Goal: Task Accomplishment & Management: Manage account settings

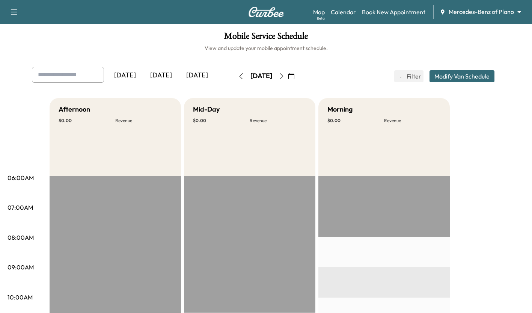
click at [203, 69] on div "[DATE]" at bounding box center [197, 75] width 36 height 17
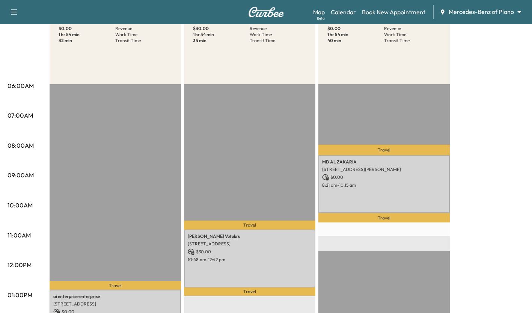
scroll to position [92, 0]
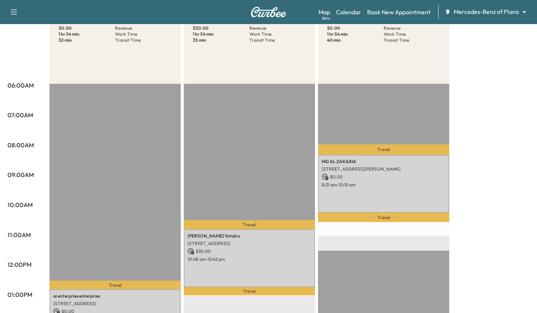
click at [493, 15] on body "Support Log Out Map Beta Calendar Book New Appointment Mercedes-Benz of Plano *…" at bounding box center [268, 64] width 537 height 313
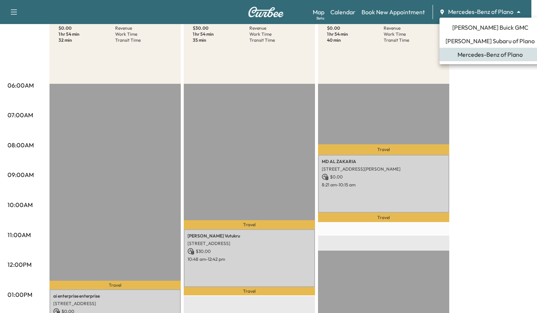
click at [471, 31] on span "[PERSON_NAME] Buick GMC" at bounding box center [491, 27] width 76 height 9
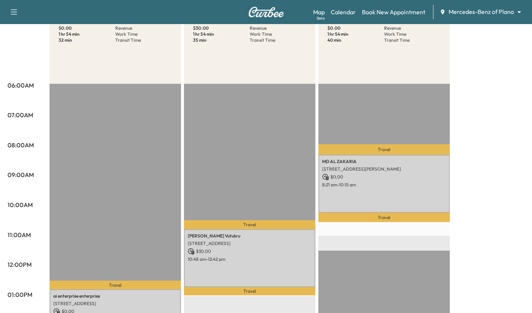
scroll to position [0, 0]
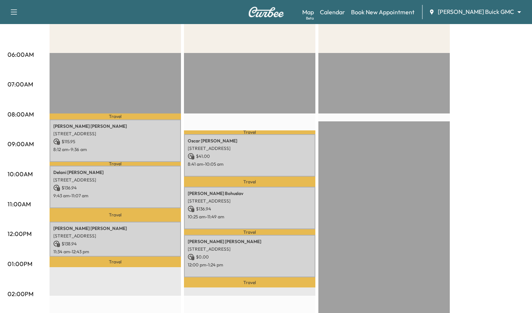
scroll to position [127, 0]
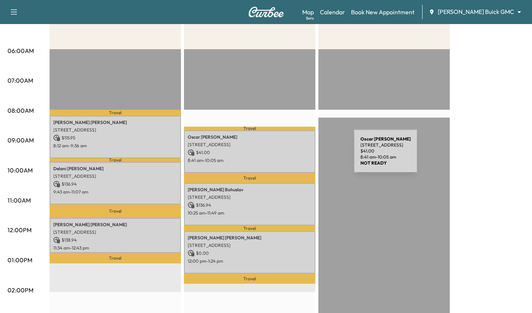
click at [297, 155] on div "Oscar Luna 2104 Willow Bend Dr, Plano, TX 75093, USA $ 41.00 8:41 am - 10:05 am" at bounding box center [249, 151] width 131 height 42
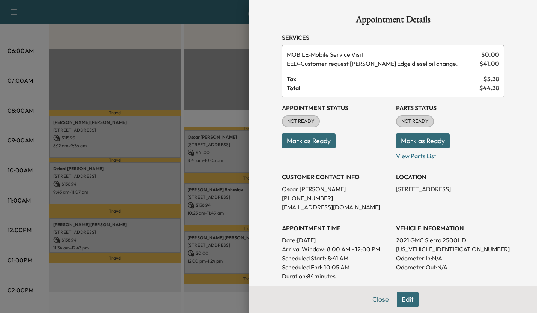
click at [159, 271] on div at bounding box center [268, 156] width 537 height 313
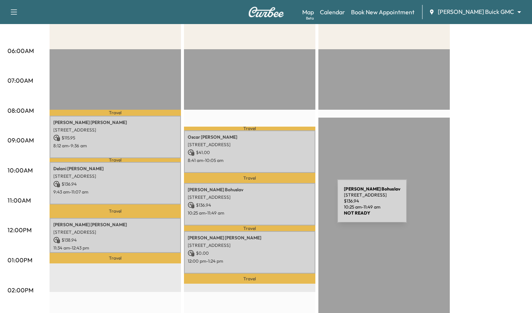
click at [281, 205] on p "$ 136.94" at bounding box center [250, 205] width 124 height 7
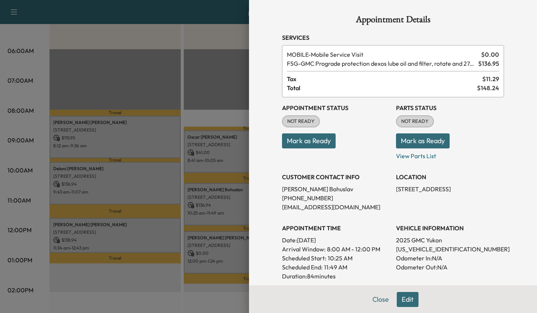
click at [227, 290] on div at bounding box center [268, 156] width 537 height 313
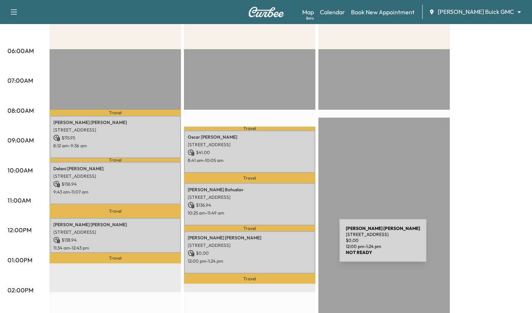
click at [283, 245] on p "[STREET_ADDRESS]" at bounding box center [250, 245] width 124 height 6
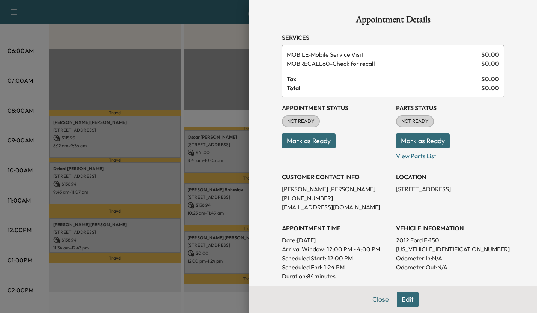
click at [228, 289] on div at bounding box center [268, 156] width 537 height 313
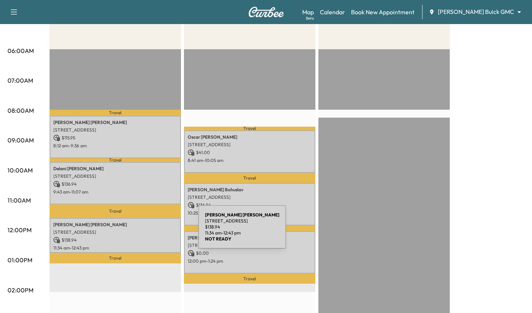
click at [142, 231] on p "[STREET_ADDRESS]" at bounding box center [115, 232] width 124 height 6
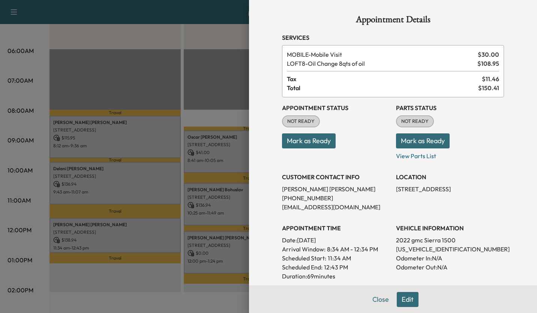
click at [155, 189] on div at bounding box center [268, 156] width 537 height 313
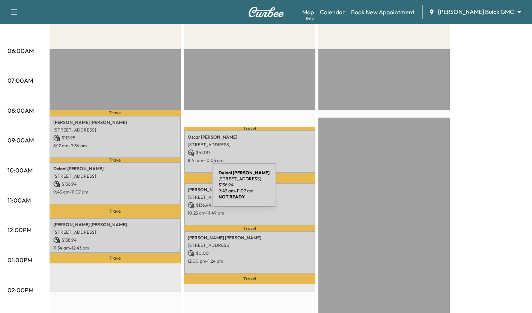
click at [155, 189] on p "9:43 am - 11:07 am" at bounding box center [115, 192] width 124 height 6
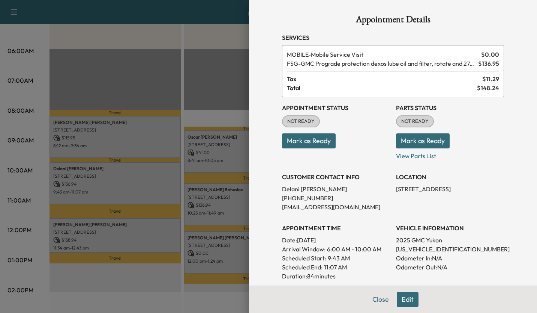
click at [161, 144] on div at bounding box center [268, 156] width 537 height 313
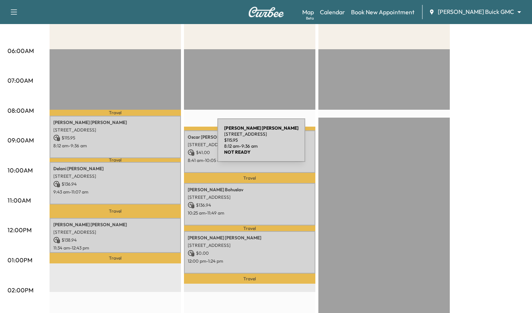
click at [161, 144] on p "8:12 am - 9:36 am" at bounding box center [115, 146] width 124 height 6
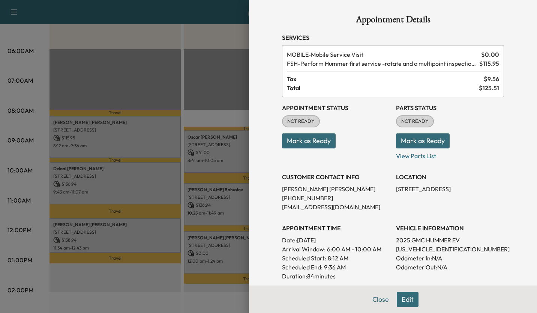
click at [161, 144] on div at bounding box center [268, 156] width 537 height 313
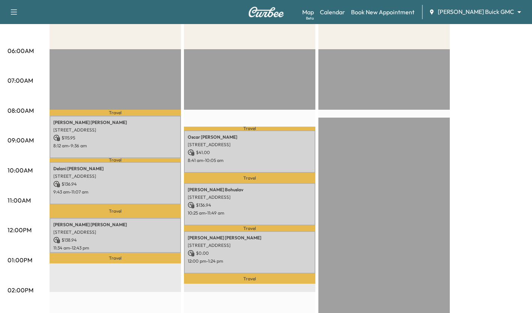
click at [219, 90] on div "Travel Oscar Luna 2104 Willow Bend Dr, Plano, TX 75093, USA $ 41.00 8:41 am - 1…" at bounding box center [249, 291] width 131 height 485
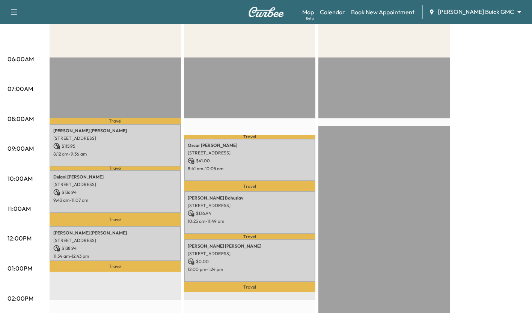
scroll to position [146, 0]
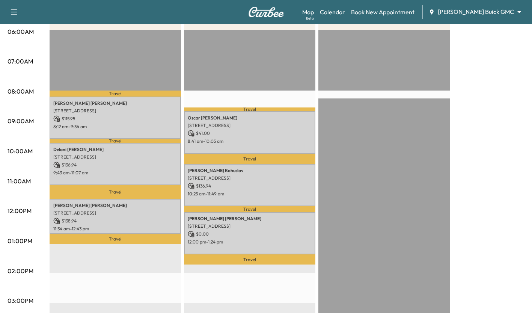
click at [151, 127] on p "8:12 am - 9:36 am" at bounding box center [115, 126] width 124 height 6
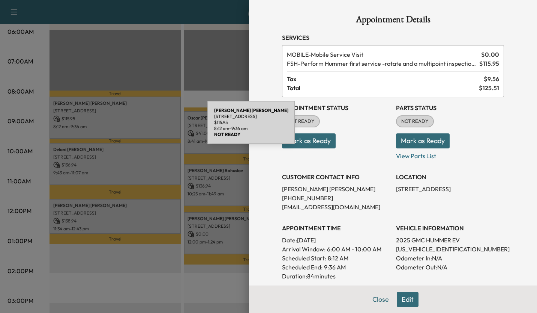
click at [117, 279] on div at bounding box center [268, 156] width 537 height 313
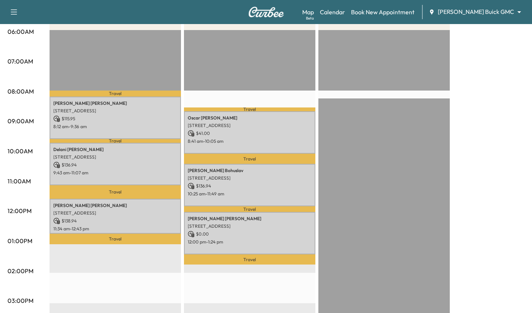
click at [153, 165] on p "$ 136.94" at bounding box center [115, 164] width 124 height 7
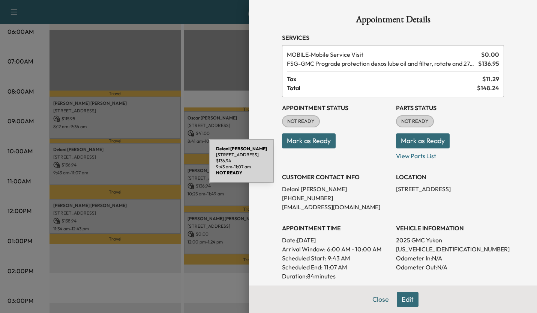
click at [125, 289] on div at bounding box center [268, 156] width 537 height 313
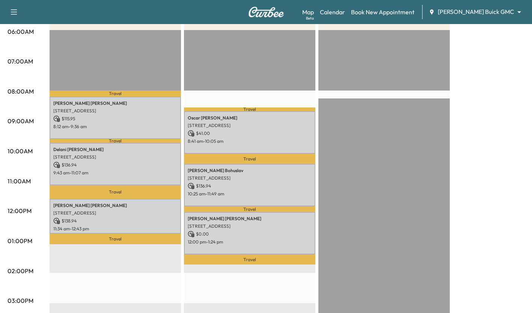
click at [142, 223] on div "Eric Lewis 4420 W University Dr, Prosper, TX 75078, USA $ 138.94 11:34 am - 12:…" at bounding box center [115, 216] width 131 height 35
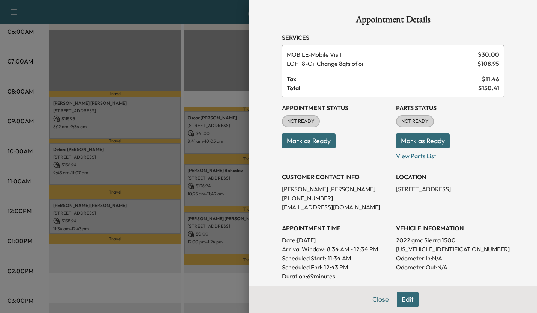
click at [161, 254] on div at bounding box center [268, 156] width 537 height 313
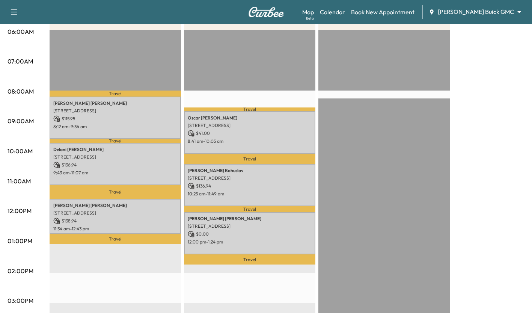
click at [467, 10] on body "Support Log Out Map Beta Calendar Book New Appointment Ewing Buick GMC ********…" at bounding box center [266, 10] width 532 height 313
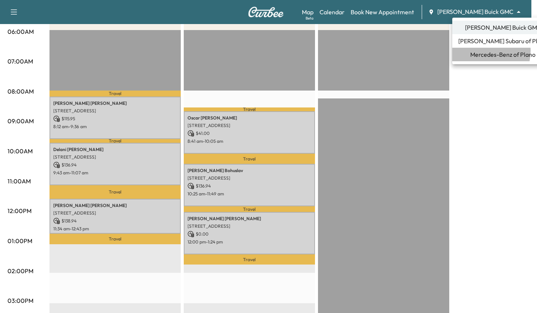
click at [479, 51] on span "Mercedes-Benz of Plano" at bounding box center [503, 54] width 65 height 9
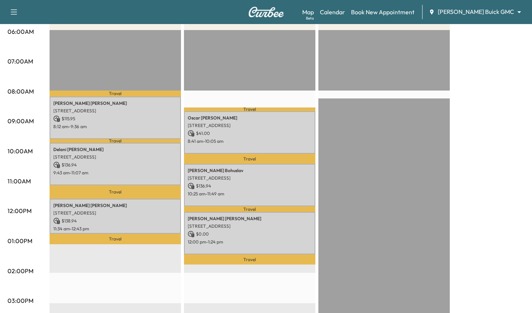
scroll to position [0, 0]
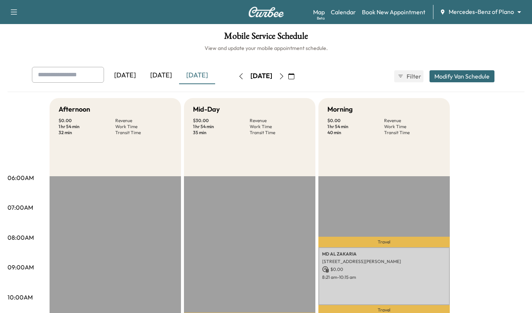
click at [196, 79] on div "[DATE]" at bounding box center [197, 75] width 36 height 17
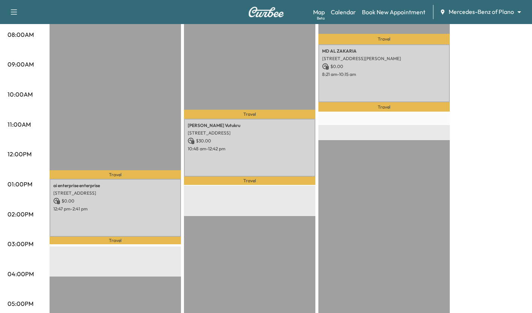
scroll to position [202, 0]
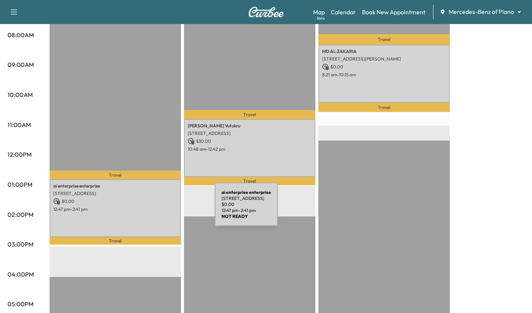
click at [158, 209] on p "12:47 pm - 2:41 pm" at bounding box center [115, 209] width 124 height 6
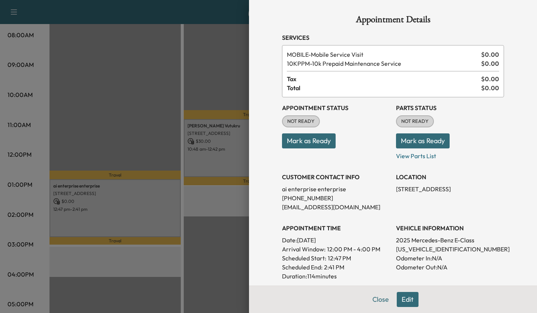
click at [213, 224] on div at bounding box center [268, 156] width 537 height 313
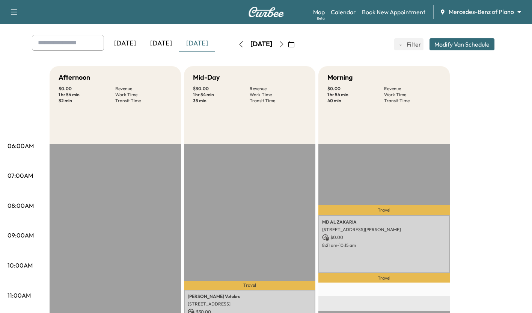
scroll to position [0, 0]
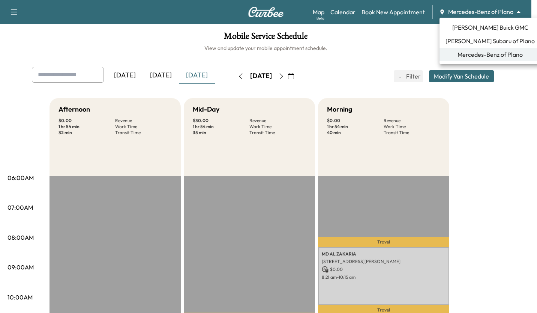
click at [476, 14] on body "Support Log Out Map Beta Calendar Book New Appointment Mercedes-Benz of Plano *…" at bounding box center [268, 156] width 537 height 313
click at [469, 27] on span "[PERSON_NAME] Buick GMC" at bounding box center [491, 27] width 76 height 9
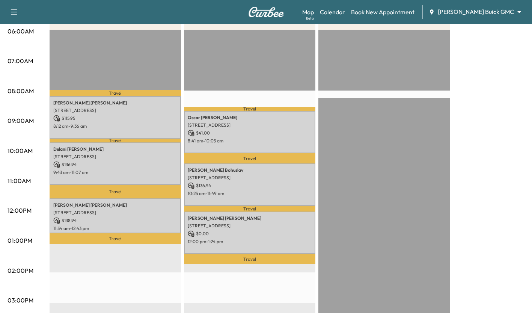
scroll to position [149, 0]
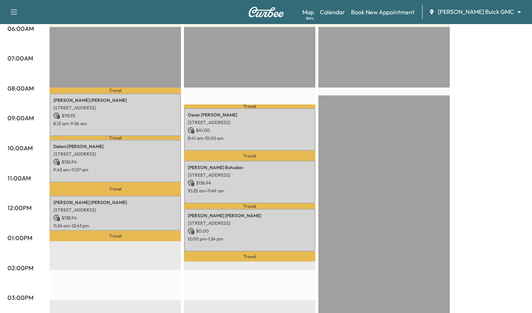
click at [95, 264] on div "Travel Erin Montgomery 4105 Norcross Dr, Plano, TX 75024, USA $ 115.95 8:12 am …" at bounding box center [115, 269] width 131 height 485
click at [138, 122] on p "8:12 am - 9:36 am" at bounding box center [115, 123] width 124 height 6
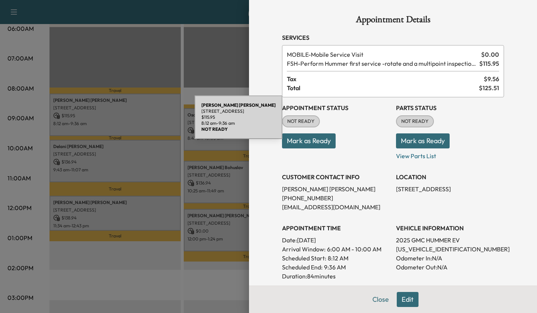
click at [145, 110] on div at bounding box center [268, 156] width 537 height 313
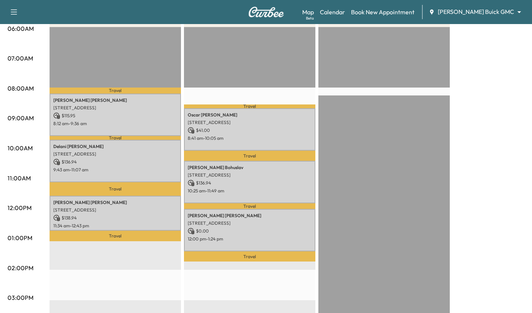
click at [258, 132] on p "$ 41.00" at bounding box center [250, 130] width 124 height 7
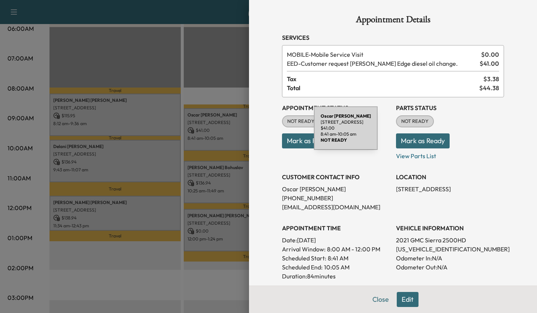
click at [220, 133] on div at bounding box center [268, 156] width 537 height 313
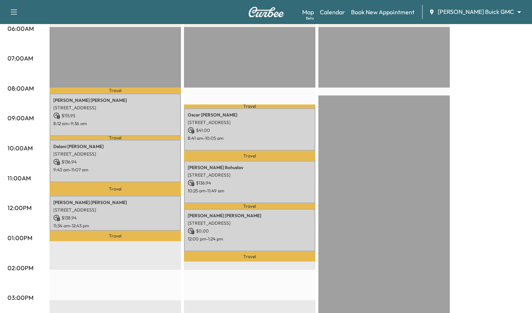
click at [140, 164] on div "Delani Minnig 2137 USA Dr, Plano, TX 75025, United States of America $ 136.94 9…" at bounding box center [115, 161] width 131 height 42
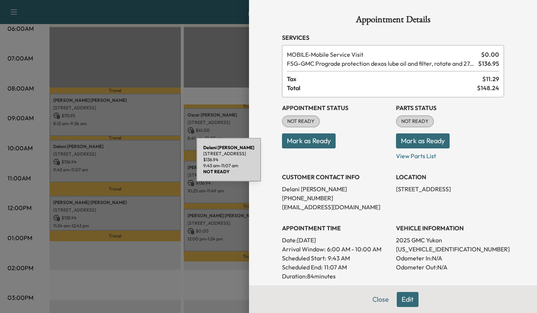
click at [211, 63] on div at bounding box center [268, 156] width 537 height 313
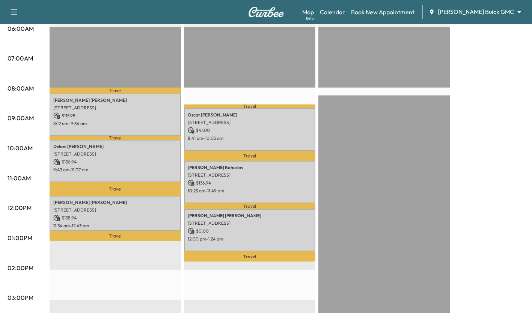
click at [229, 196] on div "Monica Bohuslav 7124 TOWN BLUFF DR, DALLAS, TX 75248, USA $ 136.94 10:25 am - 1…" at bounding box center [249, 182] width 131 height 42
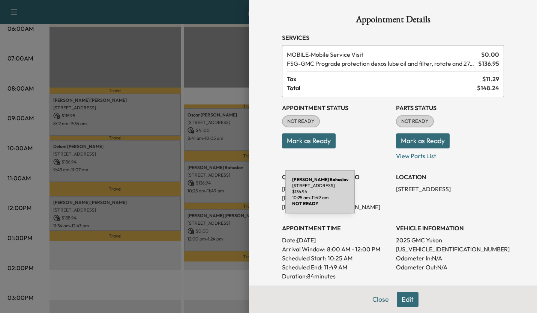
click at [222, 183] on div at bounding box center [268, 156] width 537 height 313
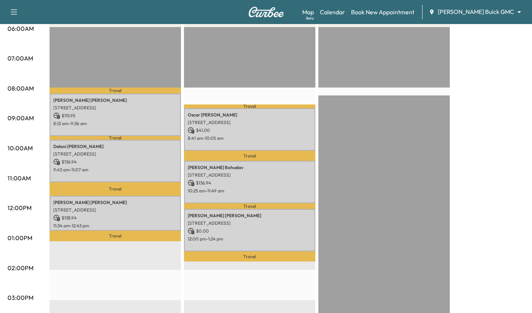
click at [147, 214] on p "$ 138.94" at bounding box center [115, 217] width 124 height 7
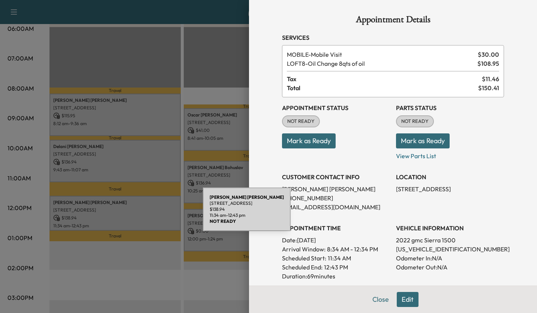
click at [144, 207] on div at bounding box center [268, 156] width 537 height 313
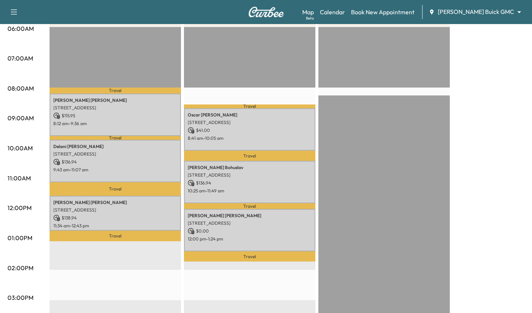
click at [281, 122] on p "[STREET_ADDRESS]" at bounding box center [250, 122] width 124 height 6
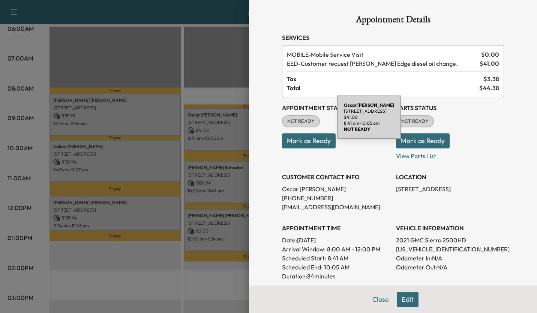
click at [485, 181] on div "LOCATION 2104 Willow Bend Dr, Plano, TX 75093, USA" at bounding box center [450, 188] width 108 height 45
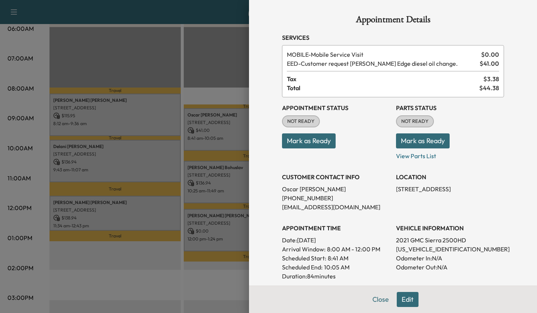
click at [222, 123] on div at bounding box center [268, 156] width 537 height 313
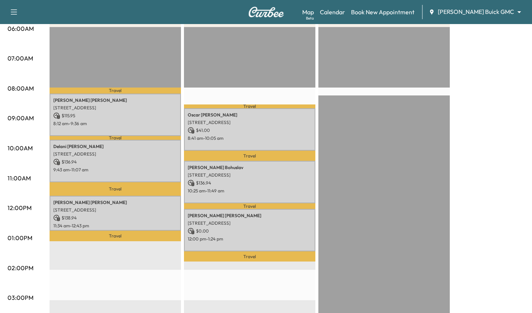
click at [148, 164] on div "Delani Minnig 2137 USA Dr, Plano, TX 75025, United States of America $ 136.94 9…" at bounding box center [115, 161] width 131 height 42
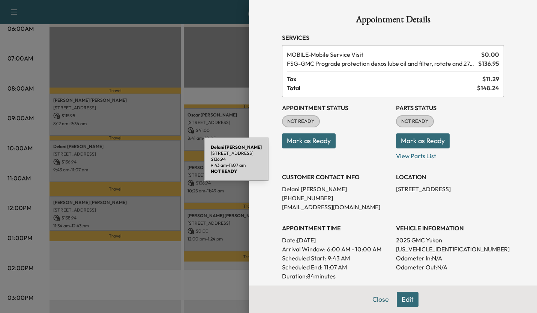
click at [149, 163] on div at bounding box center [268, 156] width 537 height 313
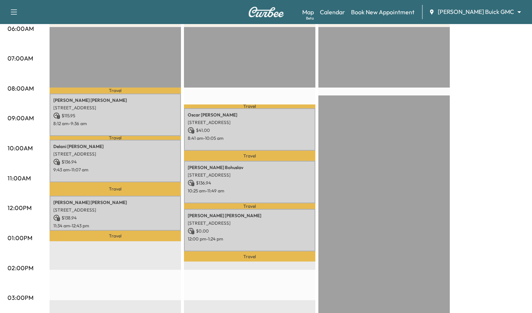
click at [251, 178] on div "Monica Bohuslav 7124 TOWN BLUFF DR, DALLAS, TX 75248, USA $ 136.94 10:25 am - 1…" at bounding box center [249, 182] width 131 height 42
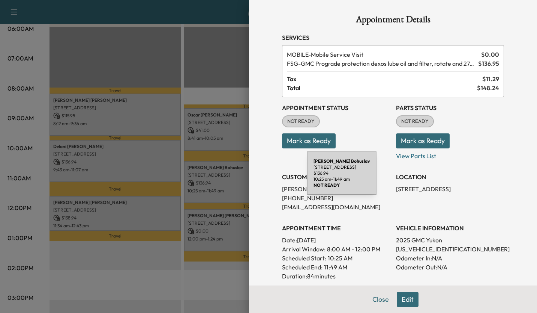
click at [223, 184] on div at bounding box center [268, 156] width 537 height 313
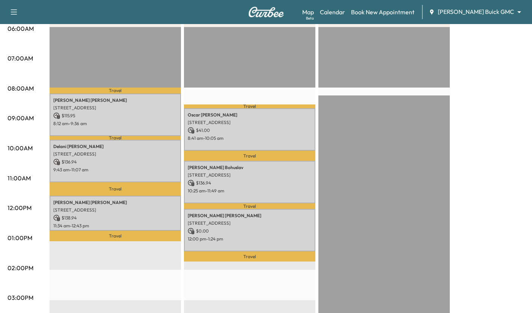
click at [224, 231] on p "$ 0.00" at bounding box center [250, 230] width 124 height 7
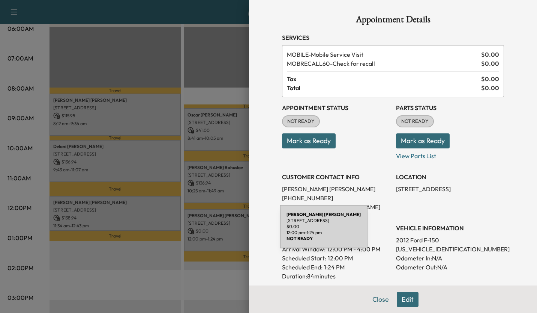
click at [224, 231] on div at bounding box center [268, 156] width 537 height 313
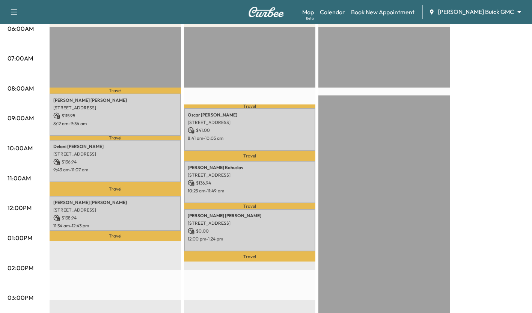
click at [163, 214] on p "$ 138.94" at bounding box center [115, 217] width 124 height 7
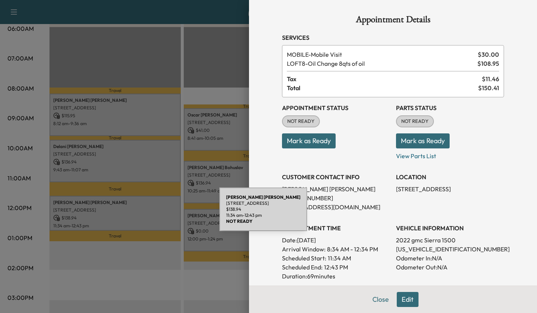
click at [118, 212] on div at bounding box center [268, 156] width 537 height 313
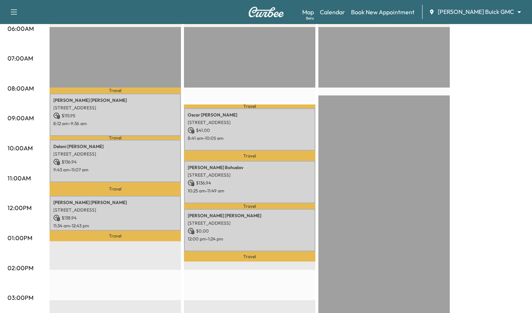
scroll to position [148, 0]
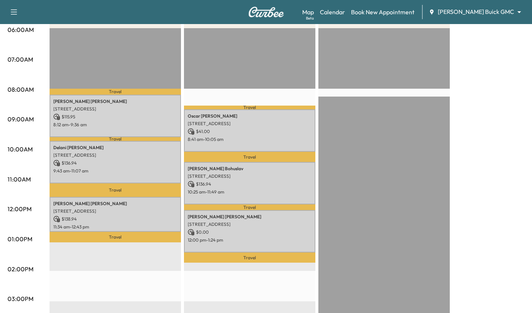
click at [102, 294] on div "Travel Erin Montgomery 4105 Norcross Dr, Plano, TX 75024, USA $ 115.95 8:12 am …" at bounding box center [115, 270] width 131 height 485
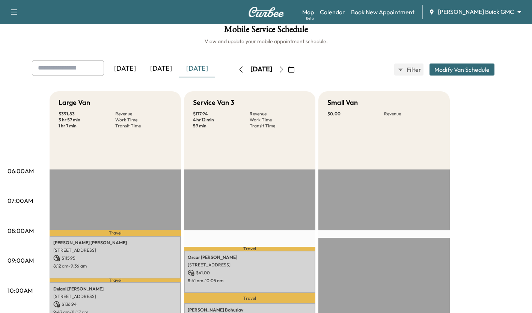
scroll to position [8, 0]
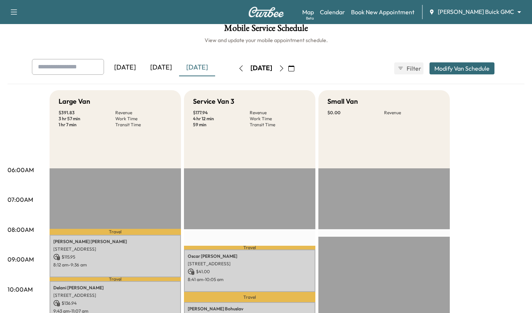
click at [283, 276] on p "8:41 am - 10:05 am" at bounding box center [250, 279] width 124 height 6
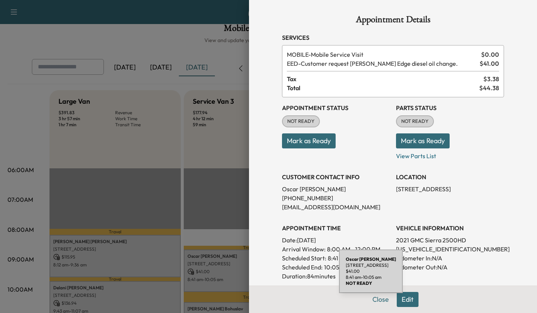
click at [515, 218] on div "Appointment Details Services MOBILE - Mobile Service Visit $ 0.00 EED - Custome…" at bounding box center [393, 156] width 288 height 313
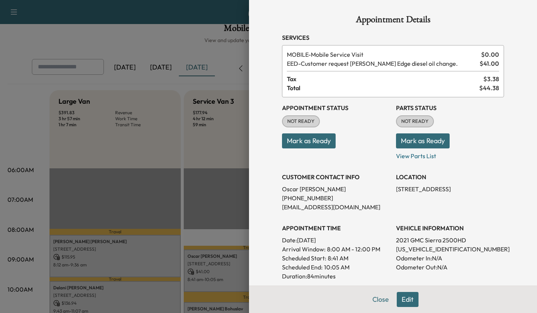
click at [205, 174] on div at bounding box center [268, 156] width 537 height 313
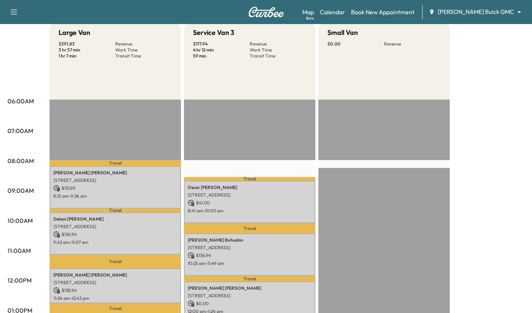
scroll to position [112, 0]
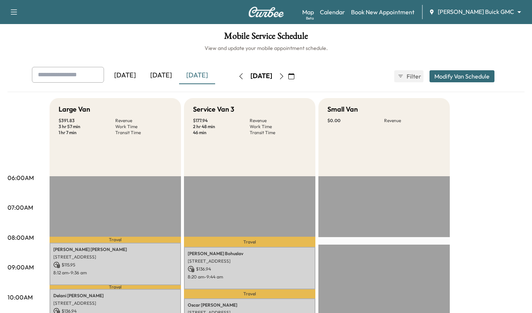
click at [284, 77] on icon "button" at bounding box center [281, 76] width 6 height 6
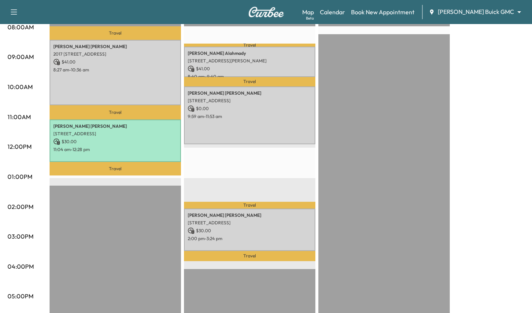
scroll to position [206, 0]
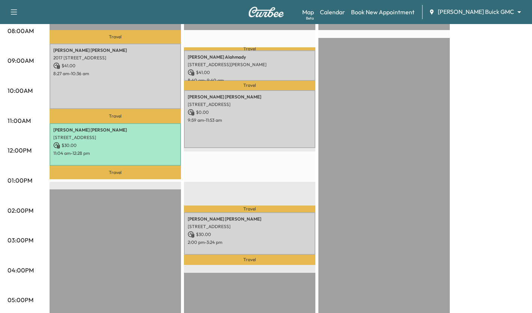
click at [291, 234] on p "$ 30.00" at bounding box center [250, 234] width 124 height 7
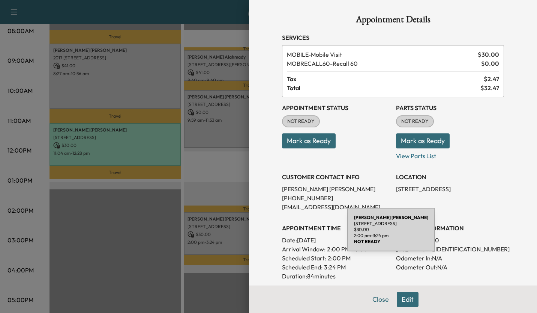
click at [222, 279] on div at bounding box center [268, 156] width 537 height 313
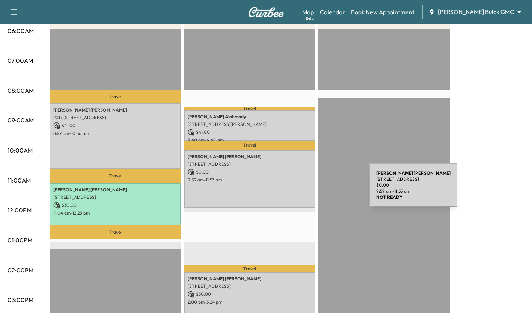
scroll to position [0, 0]
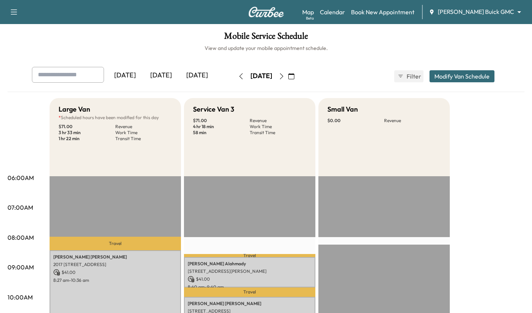
click at [165, 77] on div "[DATE]" at bounding box center [161, 75] width 36 height 17
